Goal: Task Accomplishment & Management: Manage account settings

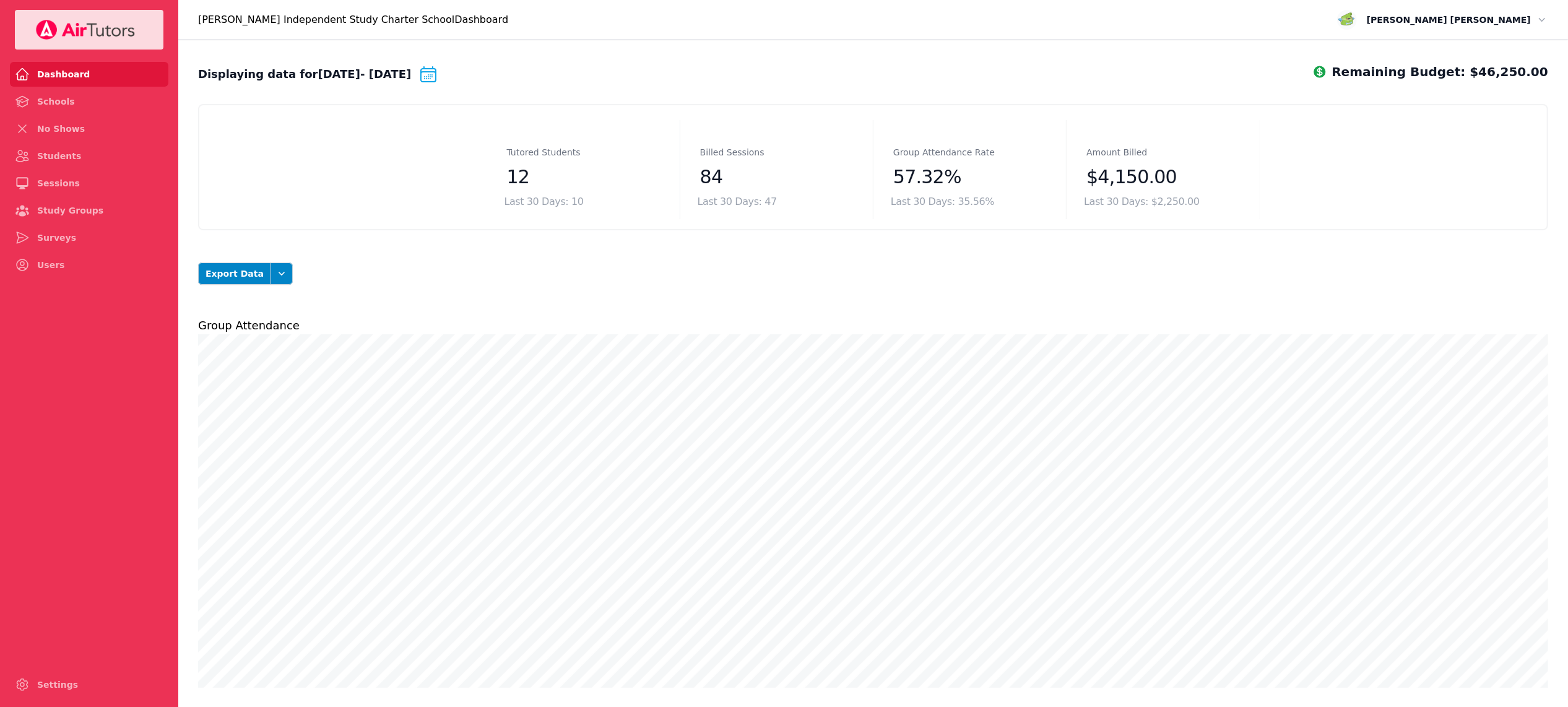
click at [1496, 27] on button "Open user menu [PERSON_NAME]" at bounding box center [1443, 19] width 218 height 27
click at [1485, 69] on button "Logout" at bounding box center [1509, 70] width 79 height 20
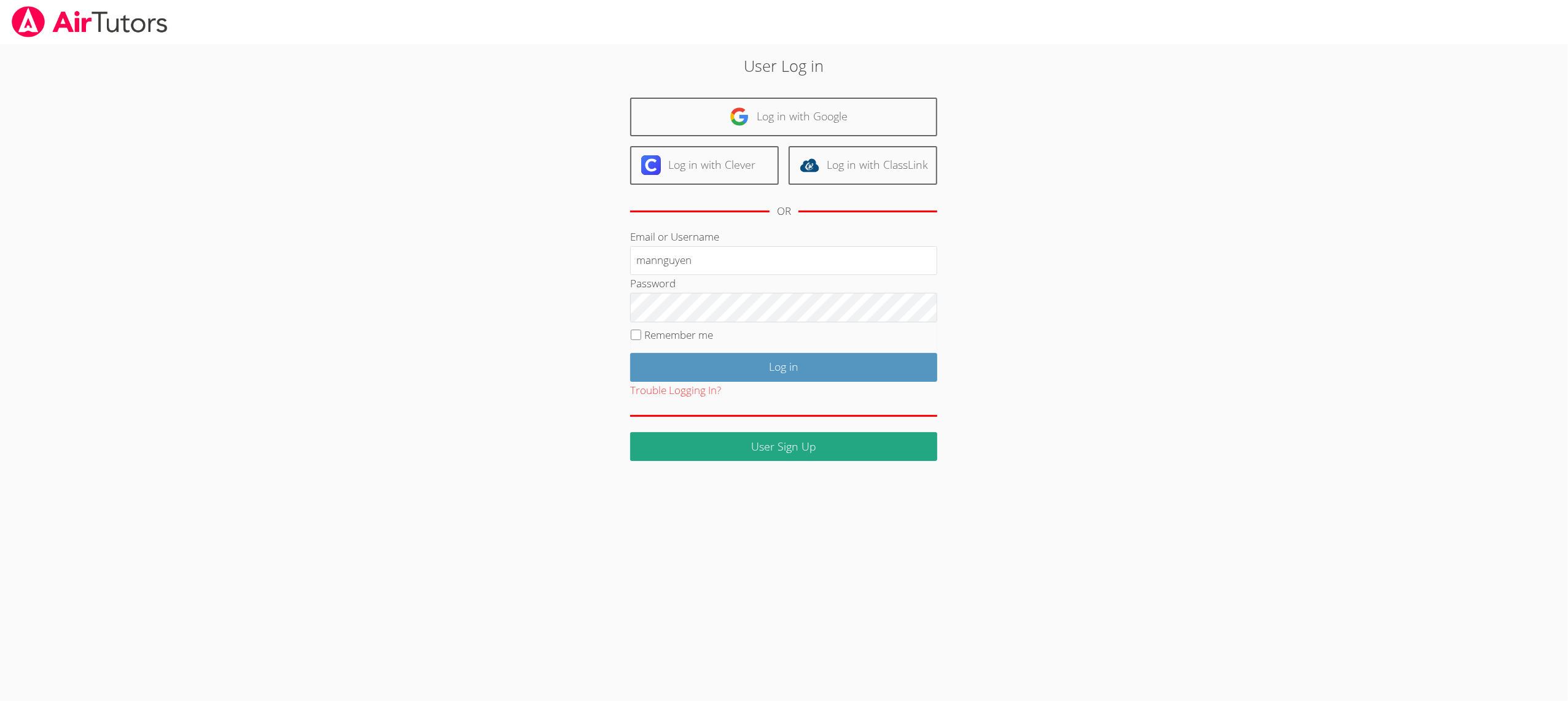
type input "mannguyen"
click at [674, 378] on input "Log in" at bounding box center [784, 367] width 307 height 29
